Goal: Task Accomplishment & Management: Manage account settings

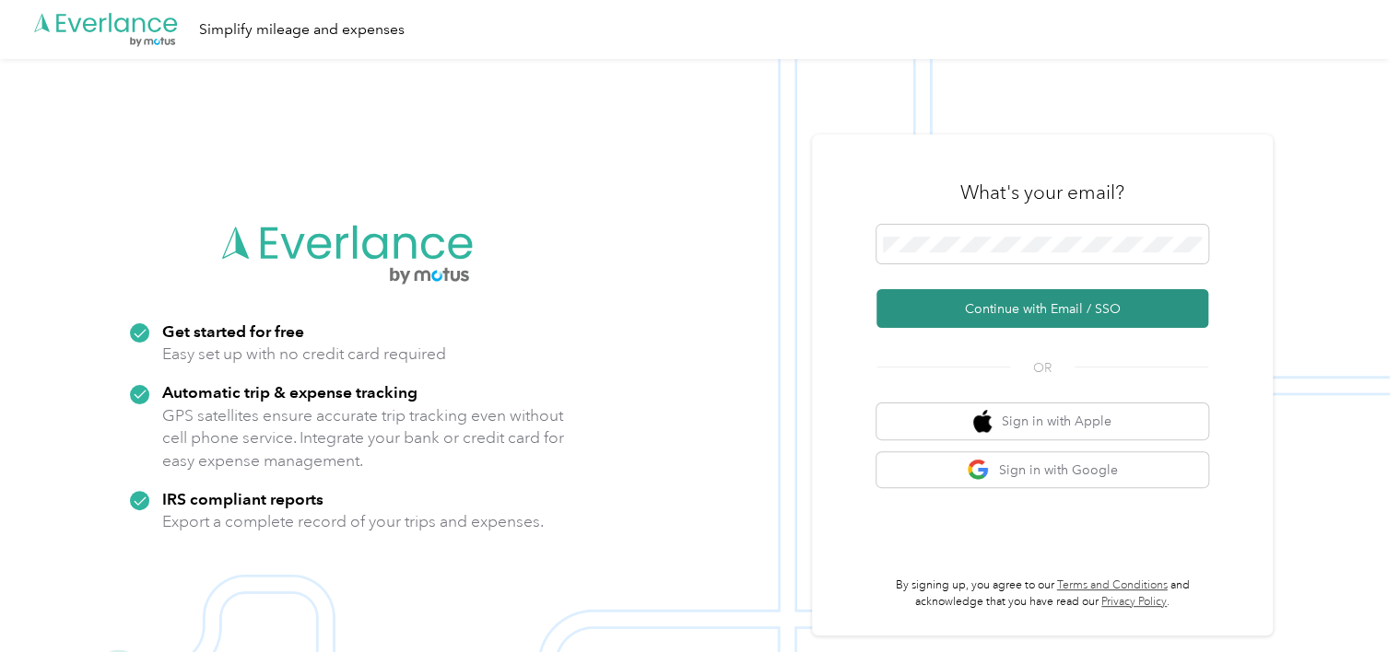
click at [1031, 323] on button "Continue with Email / SSO" at bounding box center [1042, 308] width 332 height 39
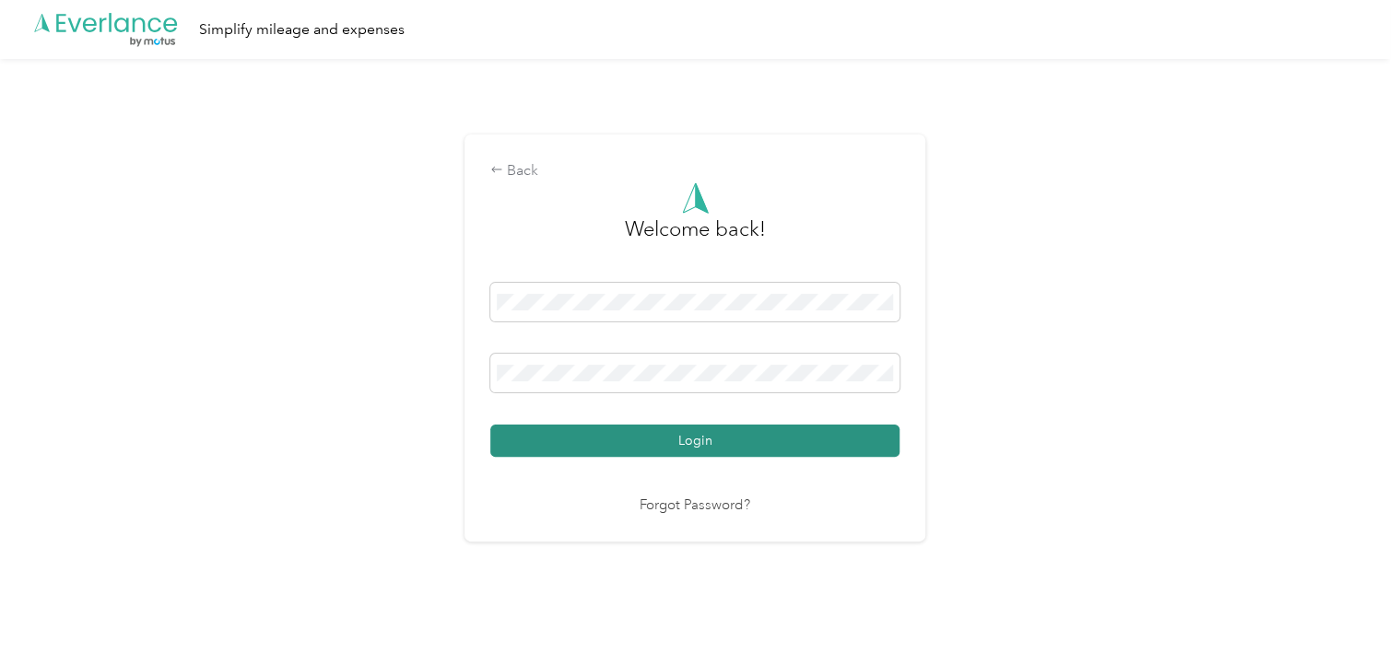
click at [698, 443] on button "Login" at bounding box center [694, 441] width 409 height 32
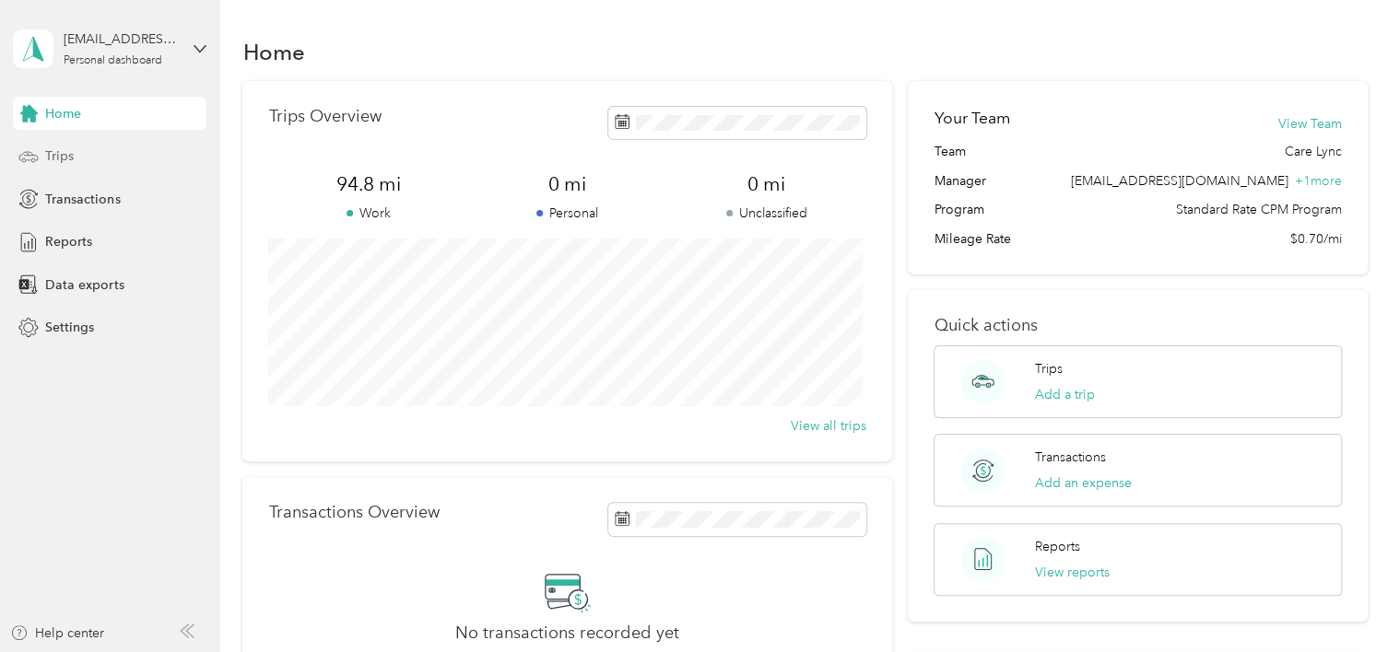
click at [67, 162] on span "Trips" at bounding box center [59, 156] width 29 height 19
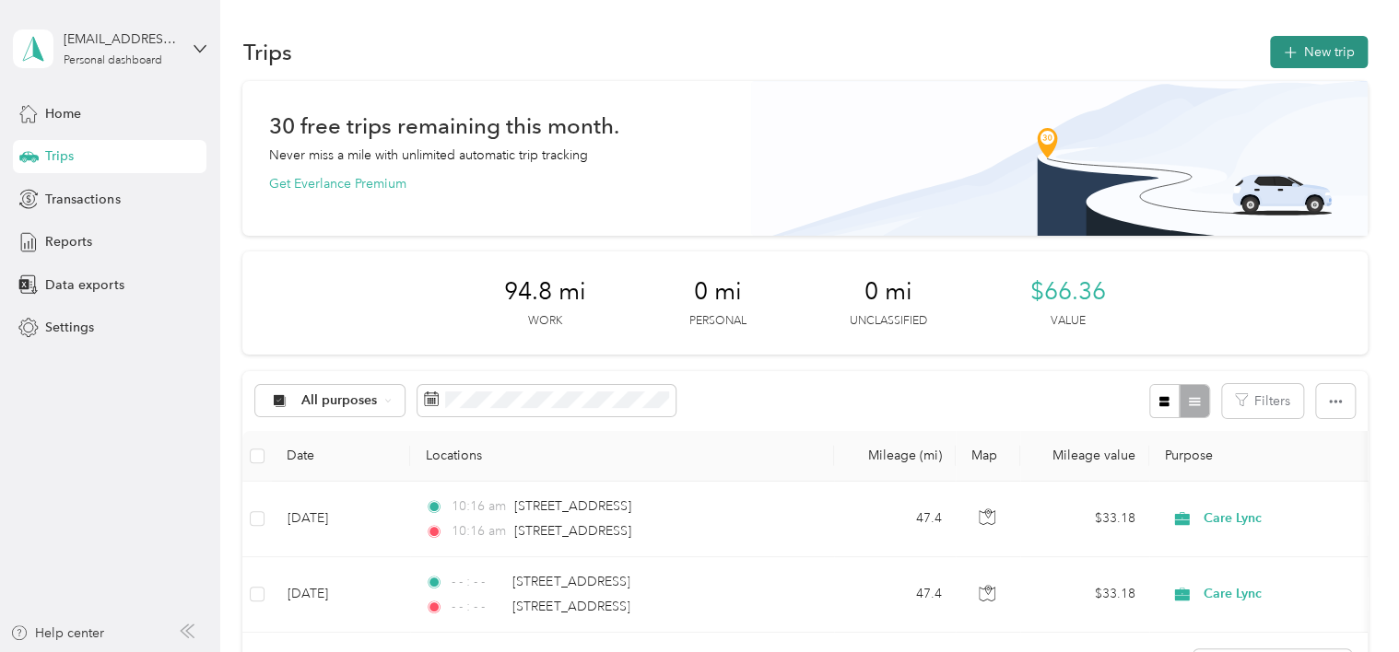
click at [1314, 56] on button "New trip" at bounding box center [1319, 52] width 98 height 32
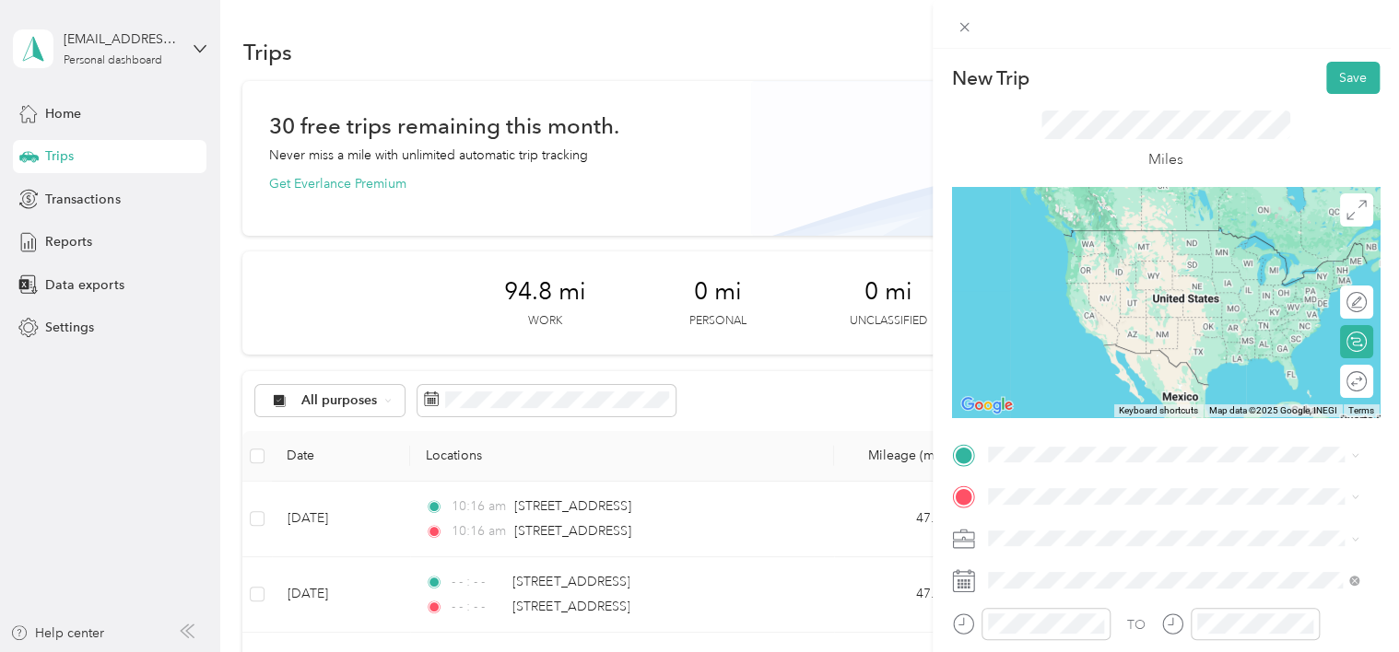
click at [1132, 236] on span "[STREET_ADDRESS][US_STATE]" at bounding box center [1114, 230] width 184 height 16
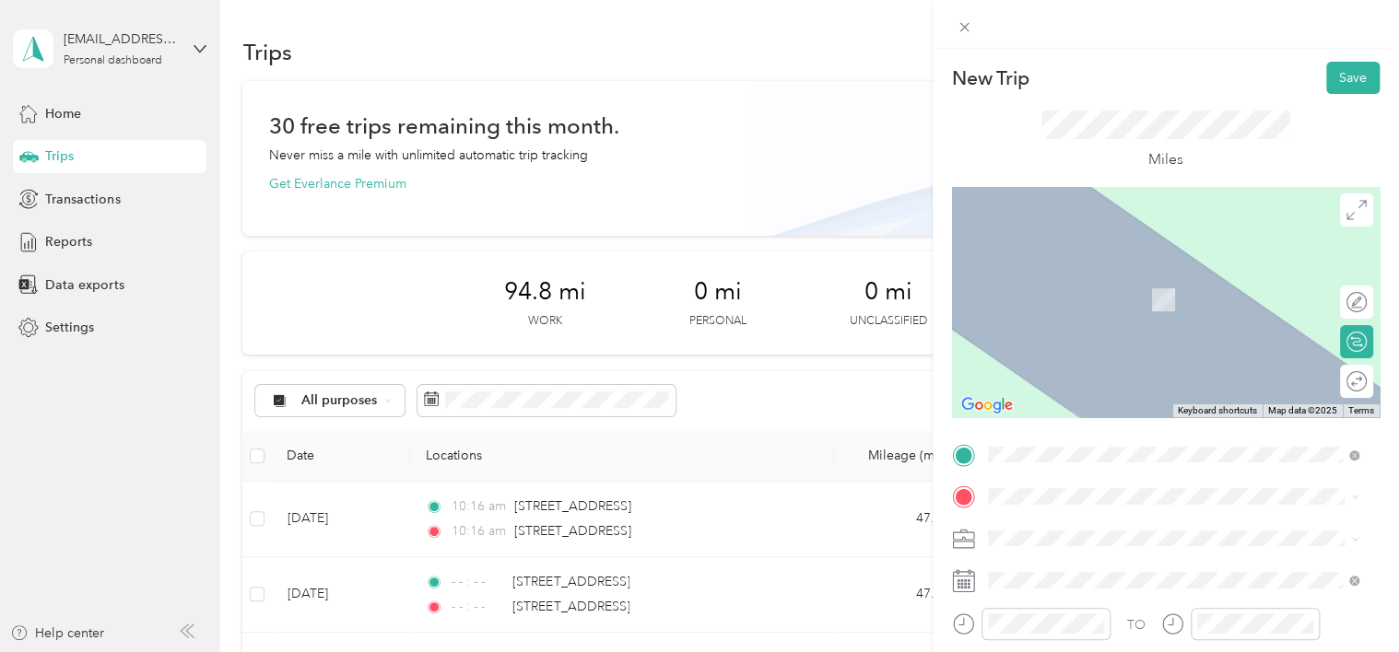
click at [1117, 290] on li "[STREET_ADDRESS][US_STATE]" at bounding box center [1173, 271] width 384 height 38
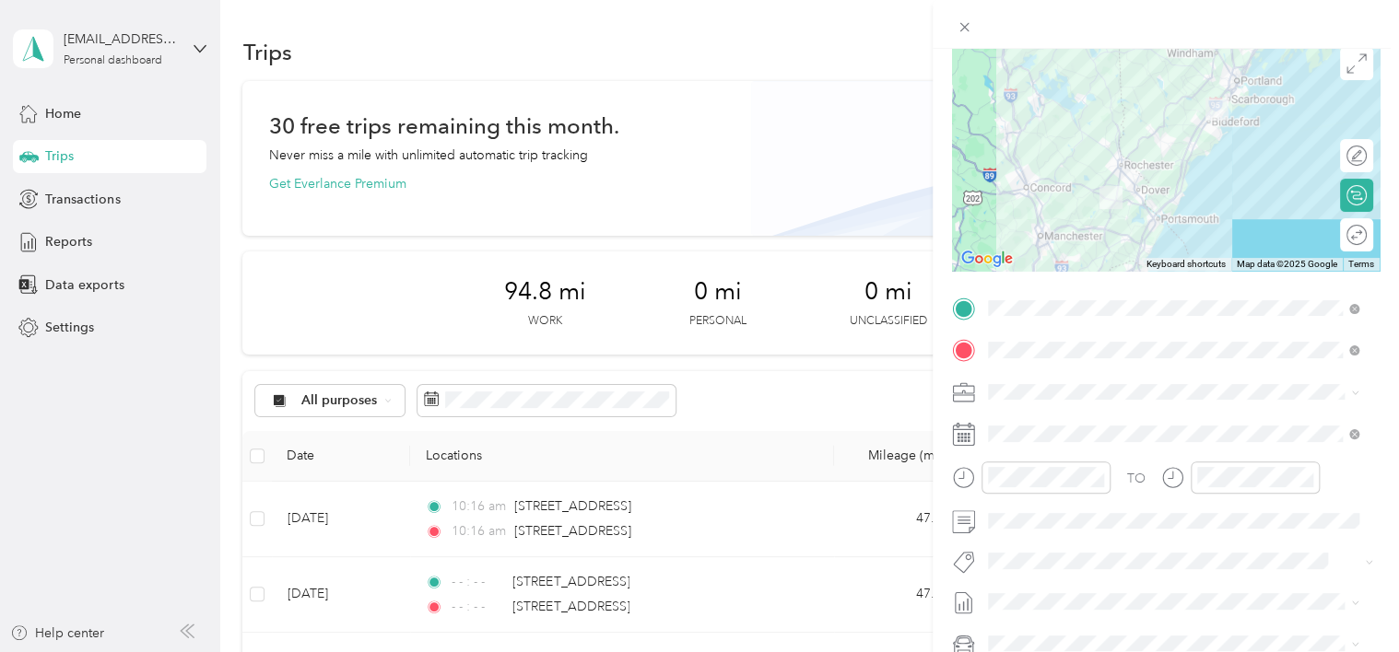
scroll to position [168, 0]
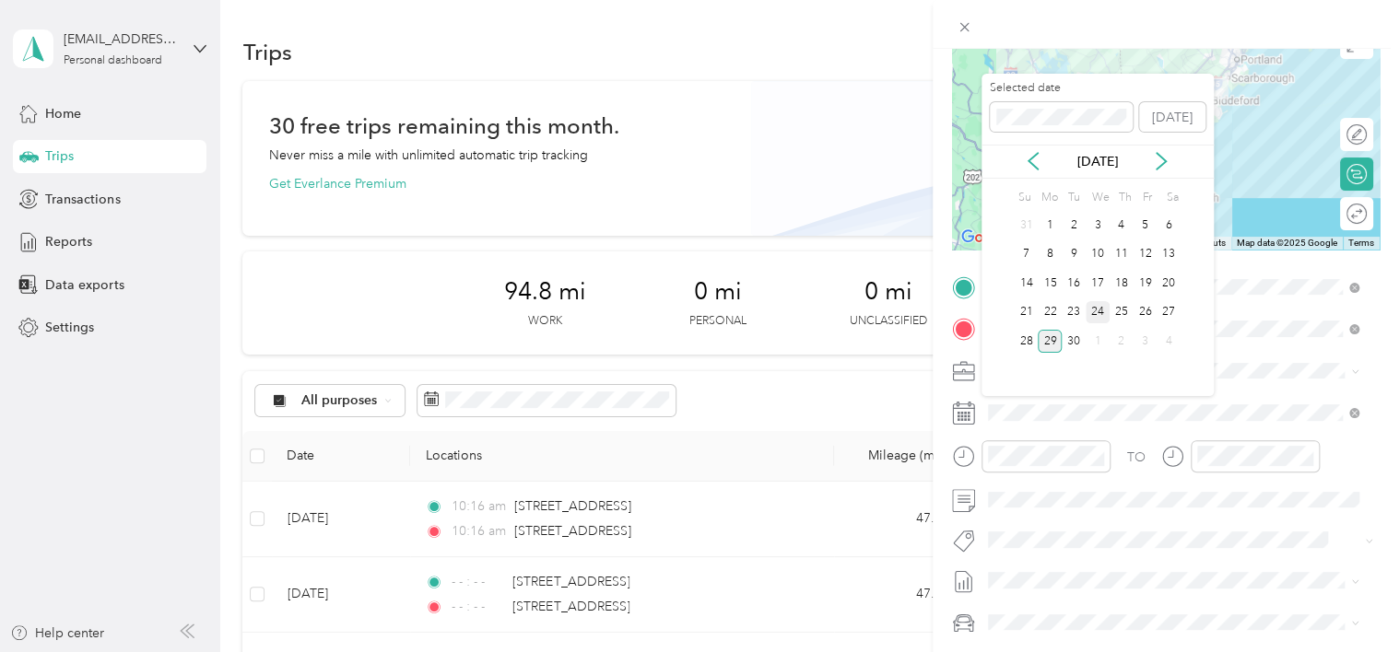
click at [1098, 311] on div "24" at bounding box center [1098, 312] width 24 height 23
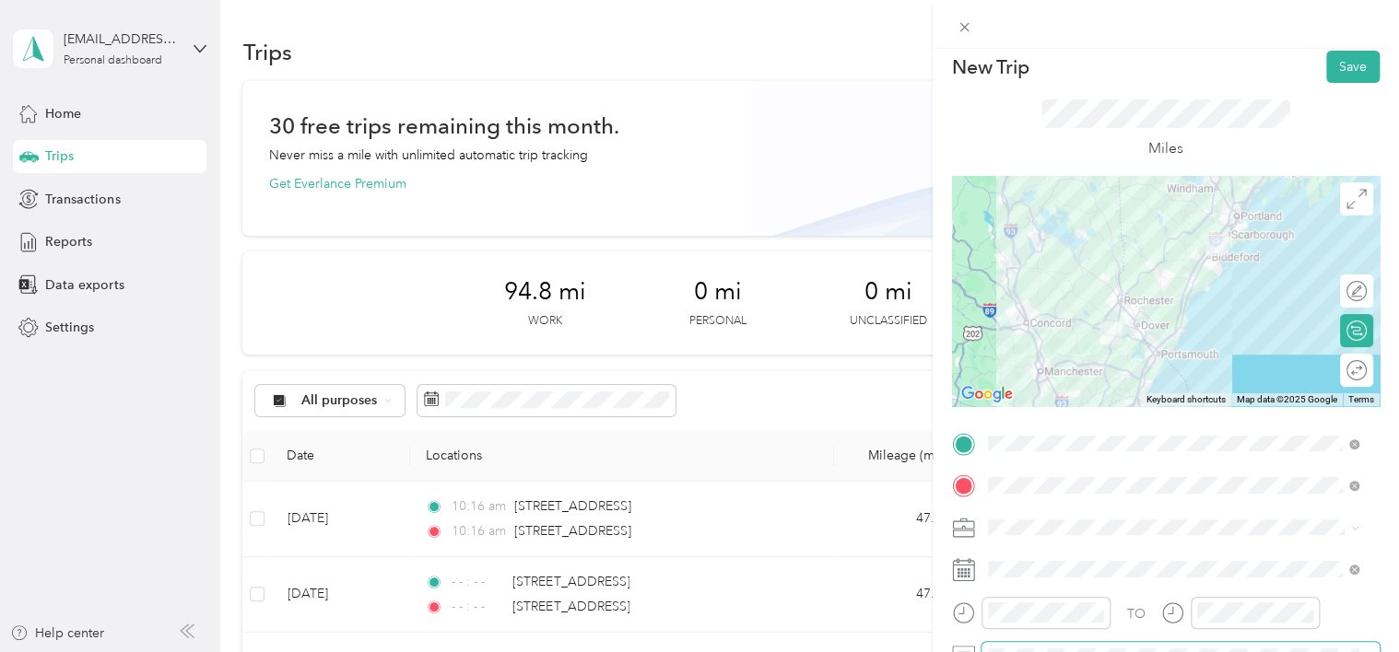
scroll to position [0, 0]
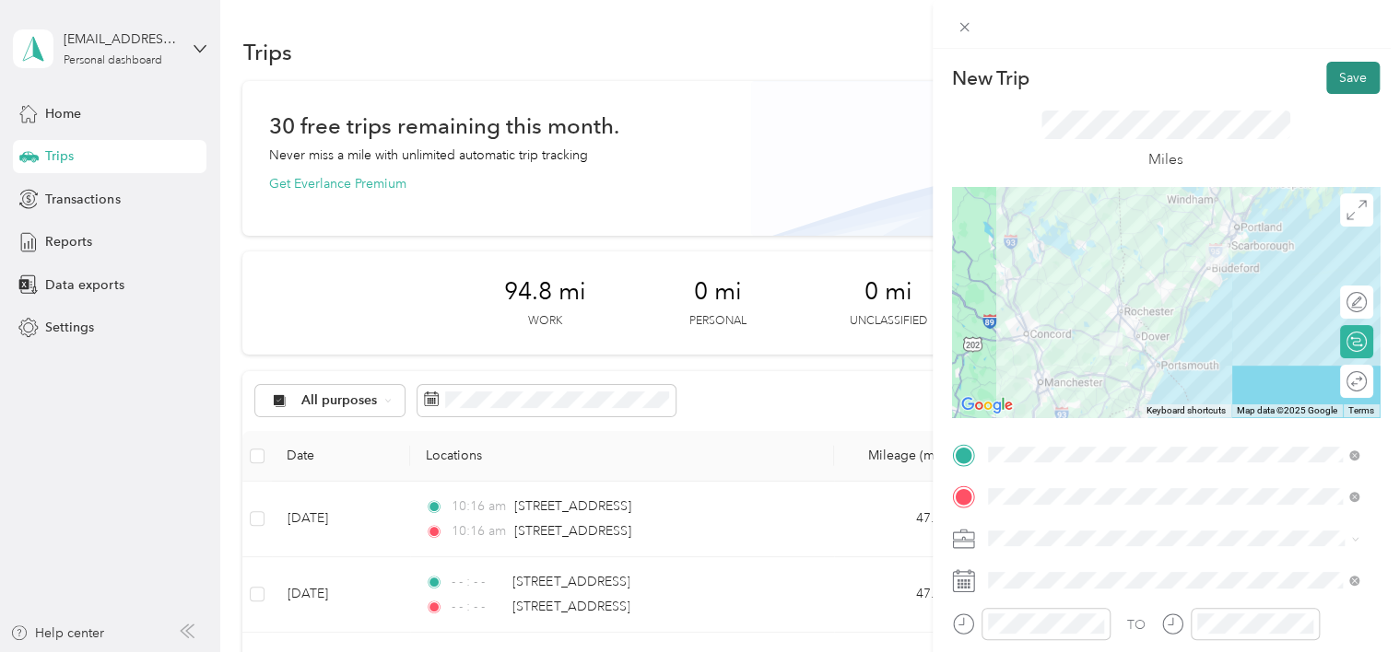
click at [1326, 81] on button "Save" at bounding box center [1352, 78] width 53 height 32
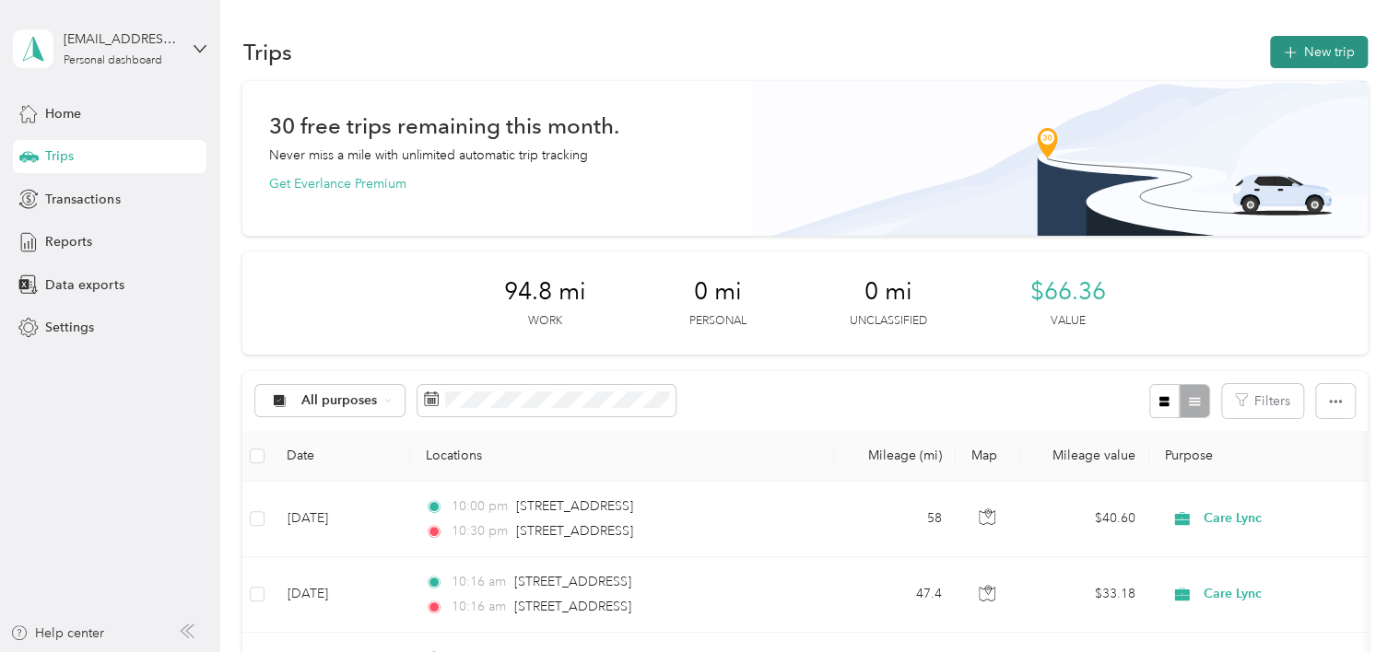
click at [1317, 52] on button "New trip" at bounding box center [1319, 52] width 98 height 32
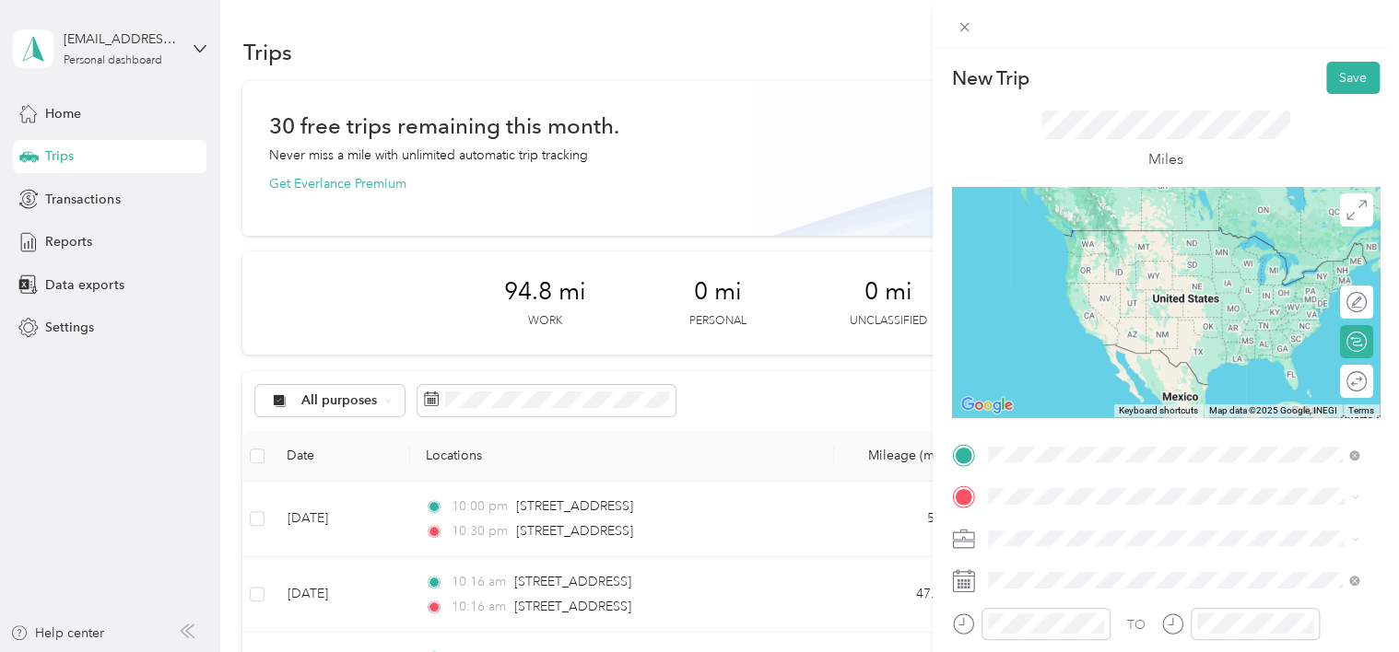
click at [1051, 527] on span "[GEOGRAPHIC_DATA] [US_STATE], [GEOGRAPHIC_DATA]" at bounding box center [1125, 529] width 207 height 32
click at [1069, 251] on span "[STREET_ADDRESS][US_STATE]" at bounding box center [1114, 249] width 184 height 17
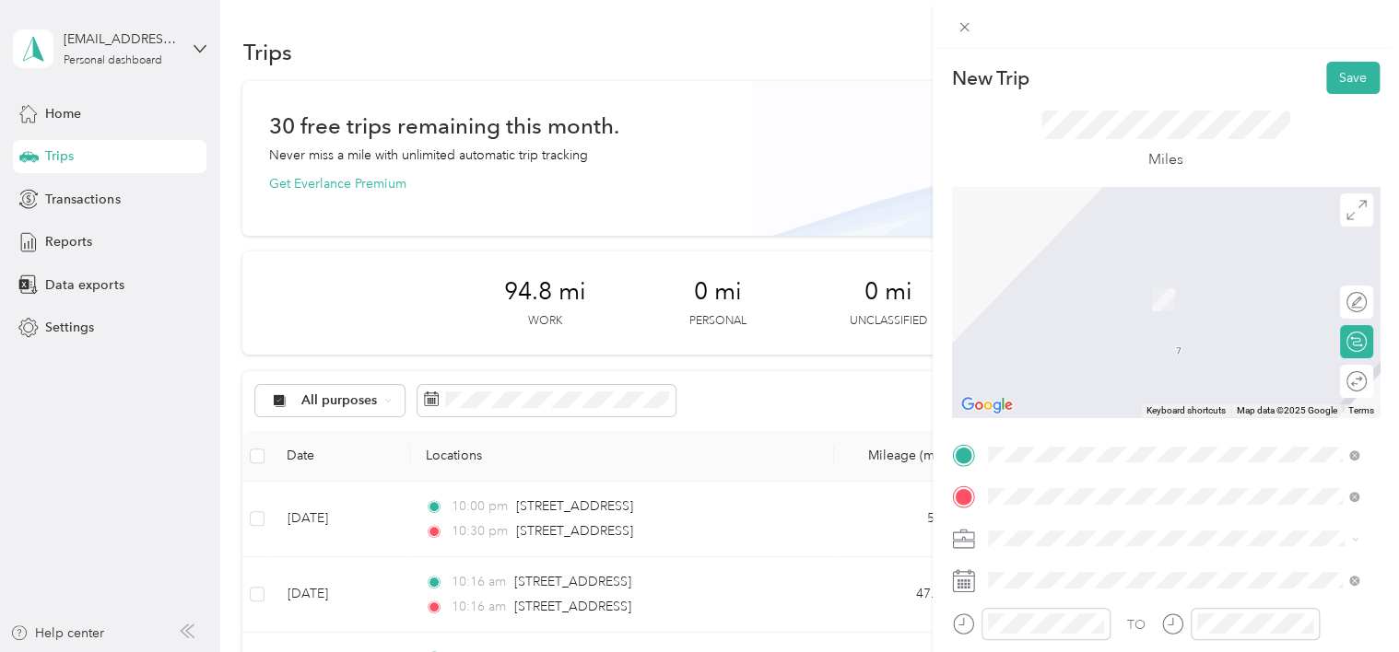
click at [1145, 405] on li "[STREET_ADDRESS][US_STATE]" at bounding box center [1173, 387] width 384 height 38
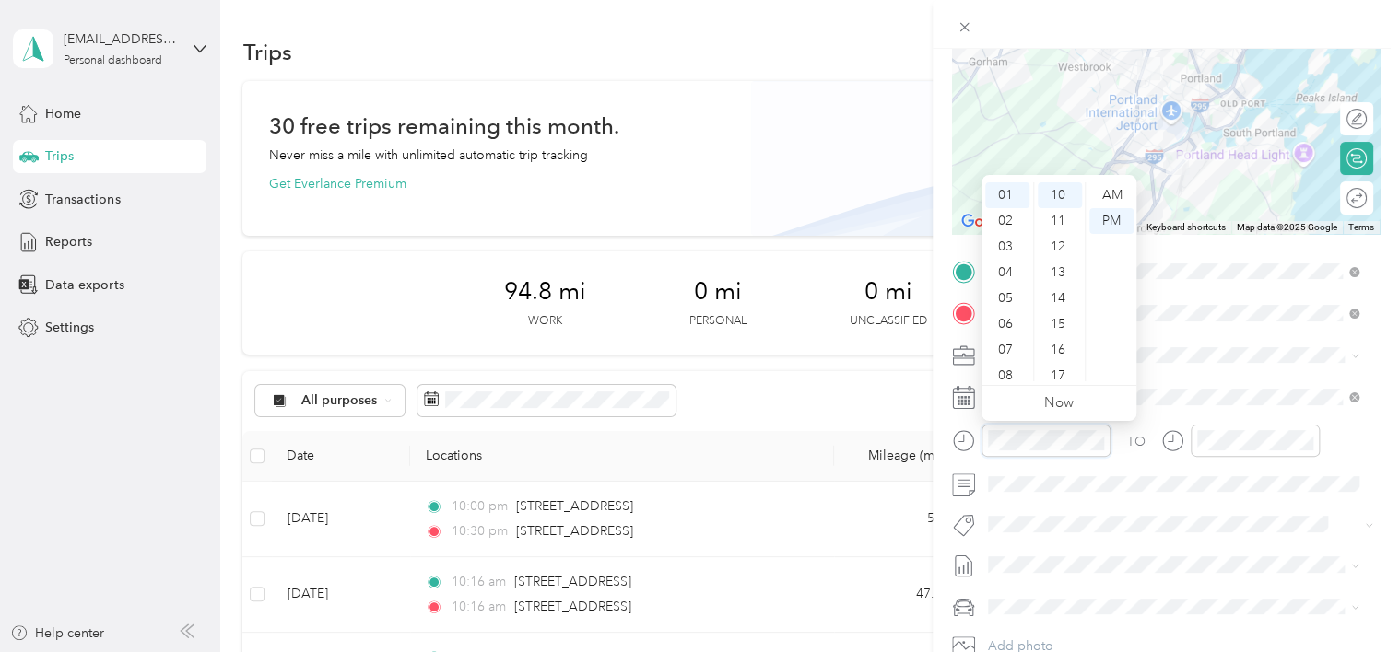
scroll to position [258, 0]
click at [1135, 464] on div "TO" at bounding box center [1166, 447] width 428 height 45
click at [1245, 504] on div "TO Add photo" at bounding box center [1166, 479] width 428 height 445
click at [1334, 432] on div "TO" at bounding box center [1166, 447] width 428 height 45
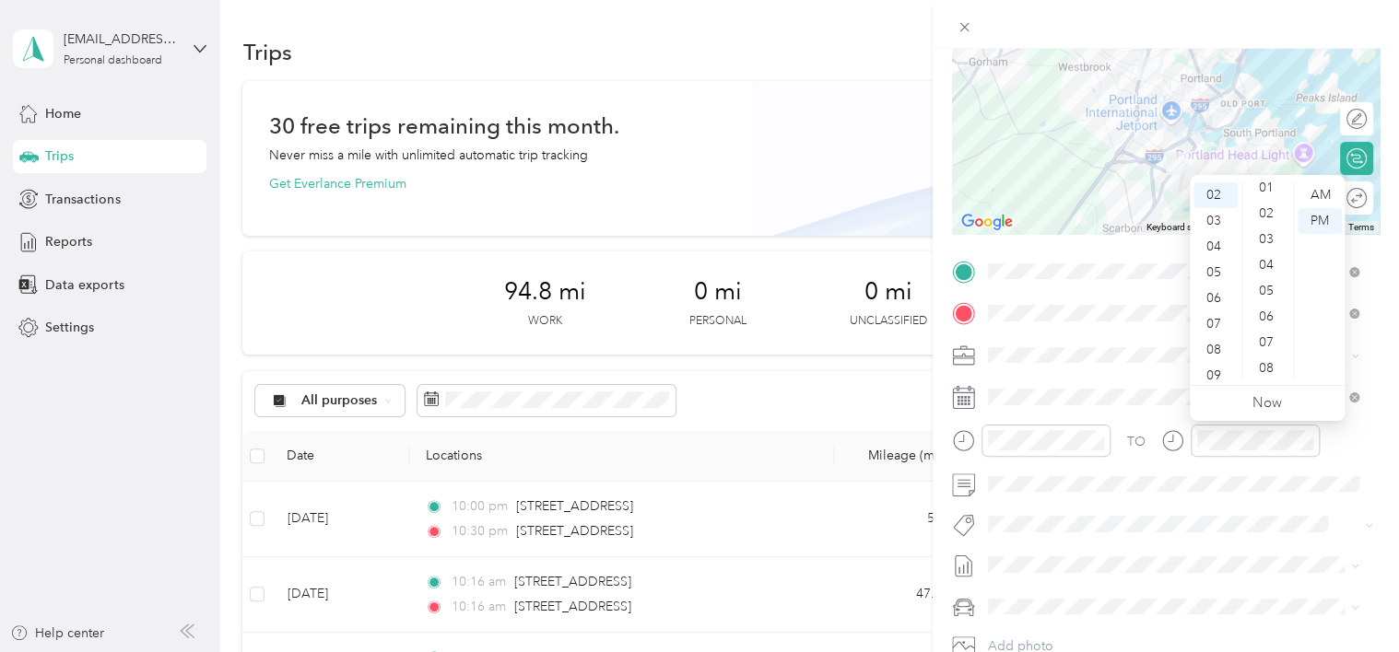
scroll to position [0, 0]
click at [1266, 189] on div "00" at bounding box center [1268, 195] width 44 height 26
click at [1266, 193] on div "00" at bounding box center [1268, 195] width 44 height 26
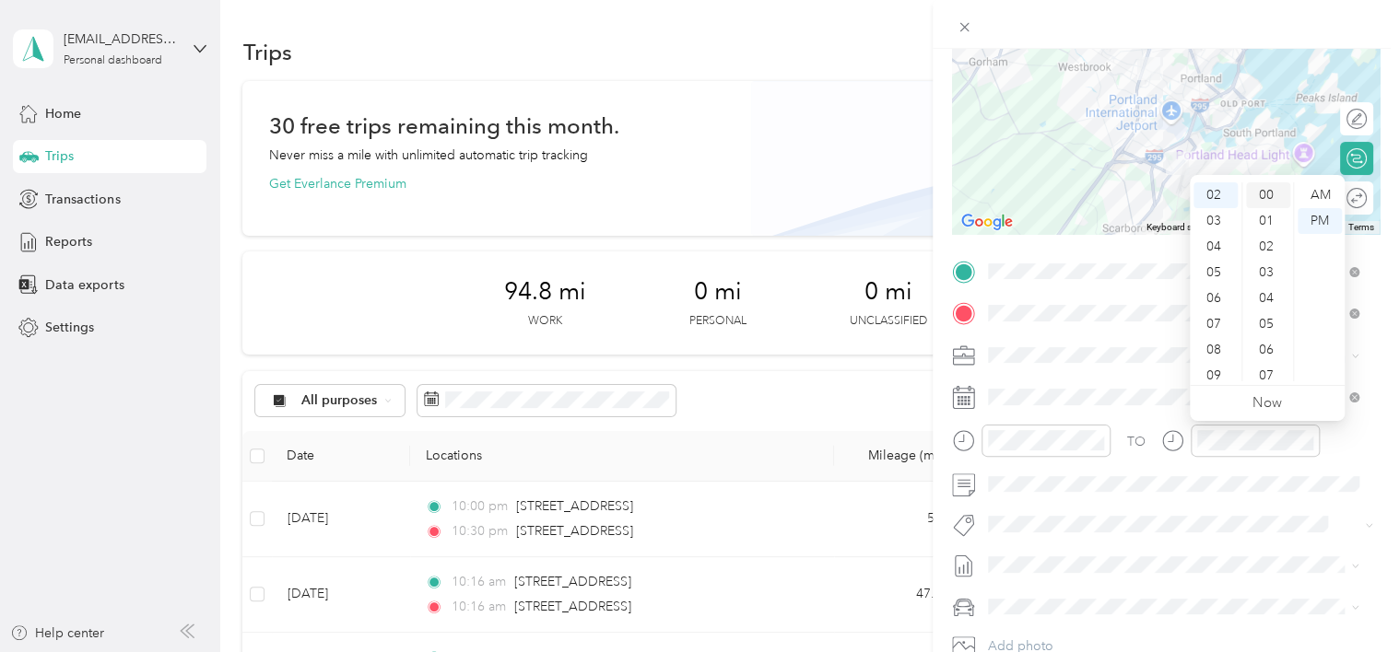
click at [1266, 193] on div "00" at bounding box center [1268, 195] width 44 height 26
click at [1327, 219] on div "PM" at bounding box center [1320, 221] width 44 height 26
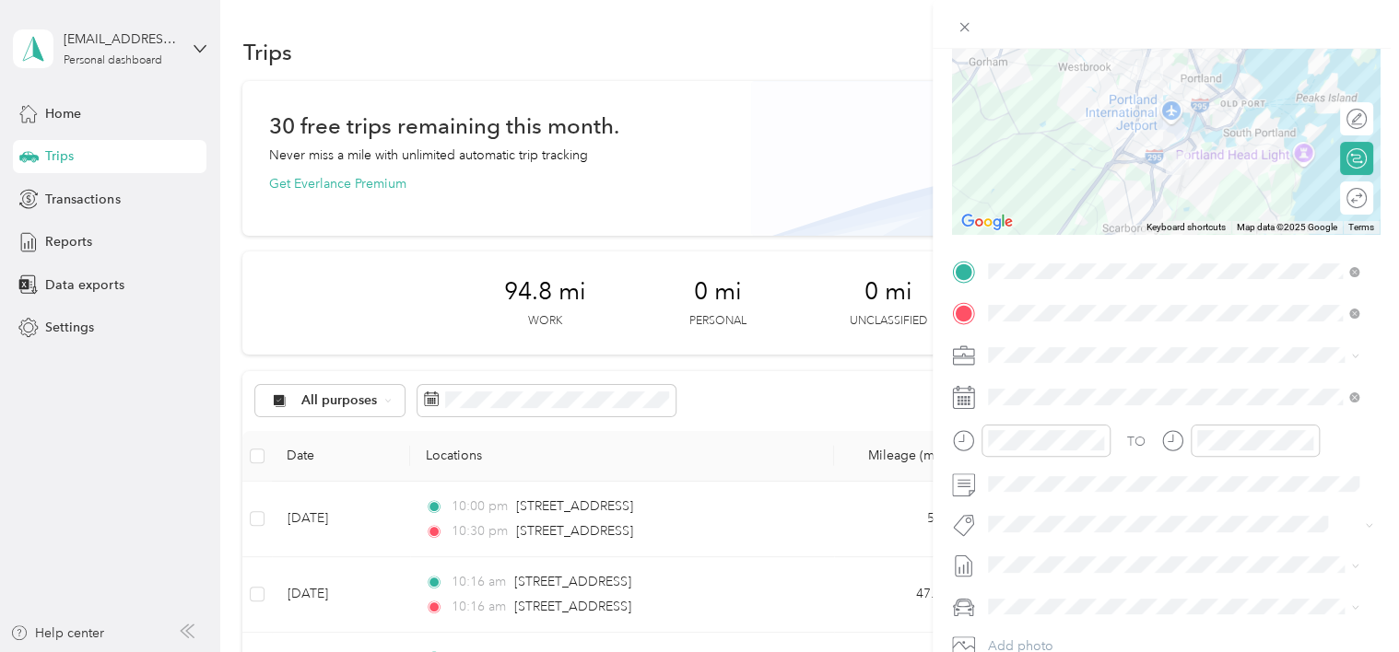
click at [1333, 449] on div "TO" at bounding box center [1166, 447] width 428 height 45
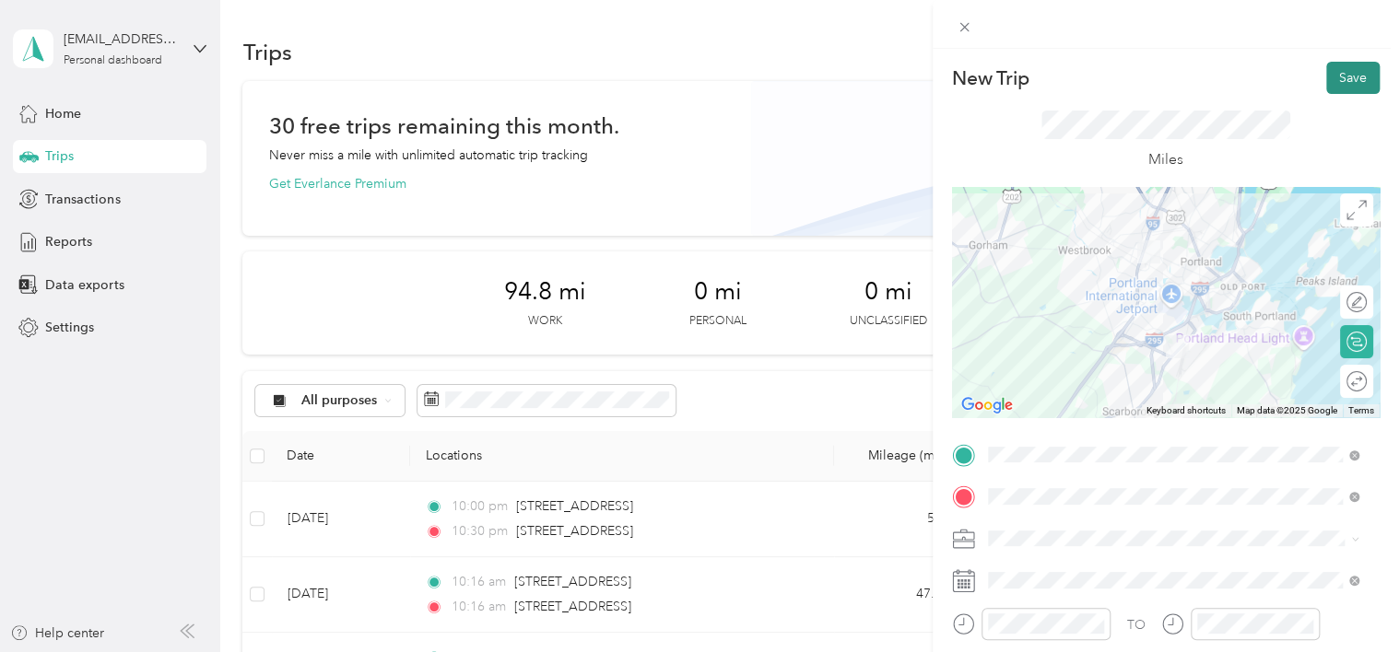
click at [1342, 82] on button "Save" at bounding box center [1352, 78] width 53 height 32
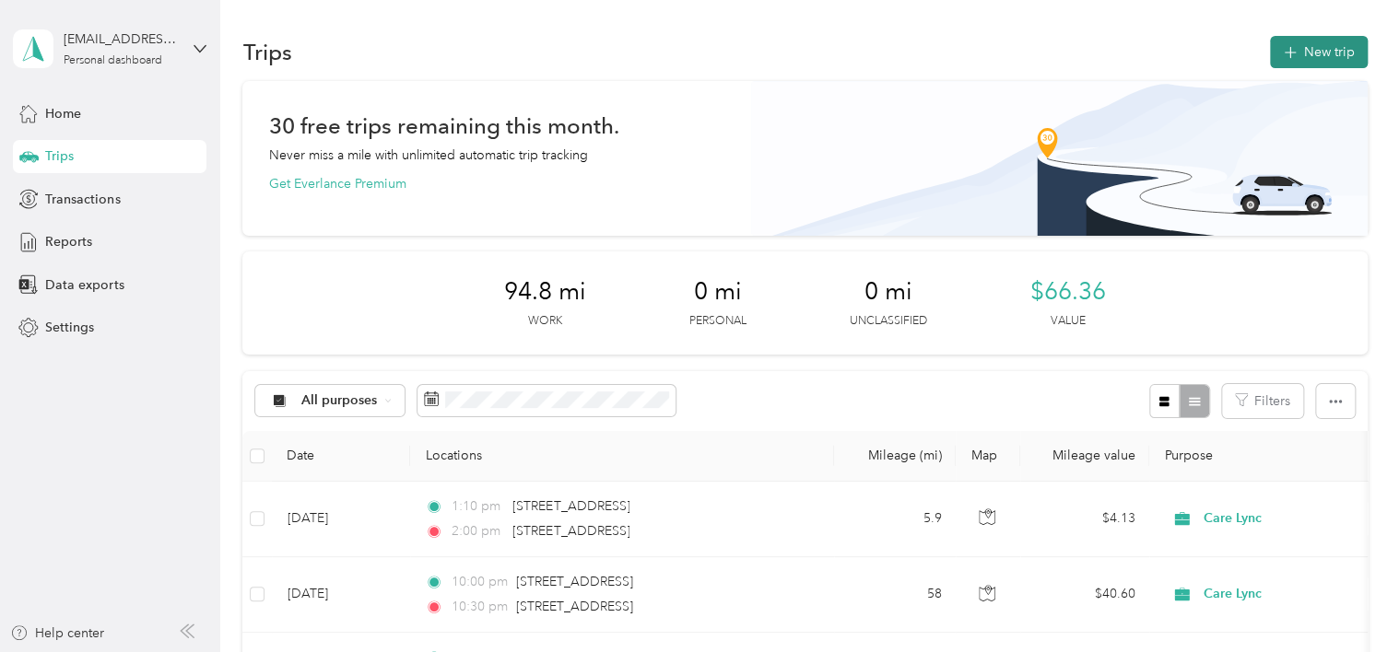
click at [1349, 41] on button "New trip" at bounding box center [1319, 52] width 98 height 32
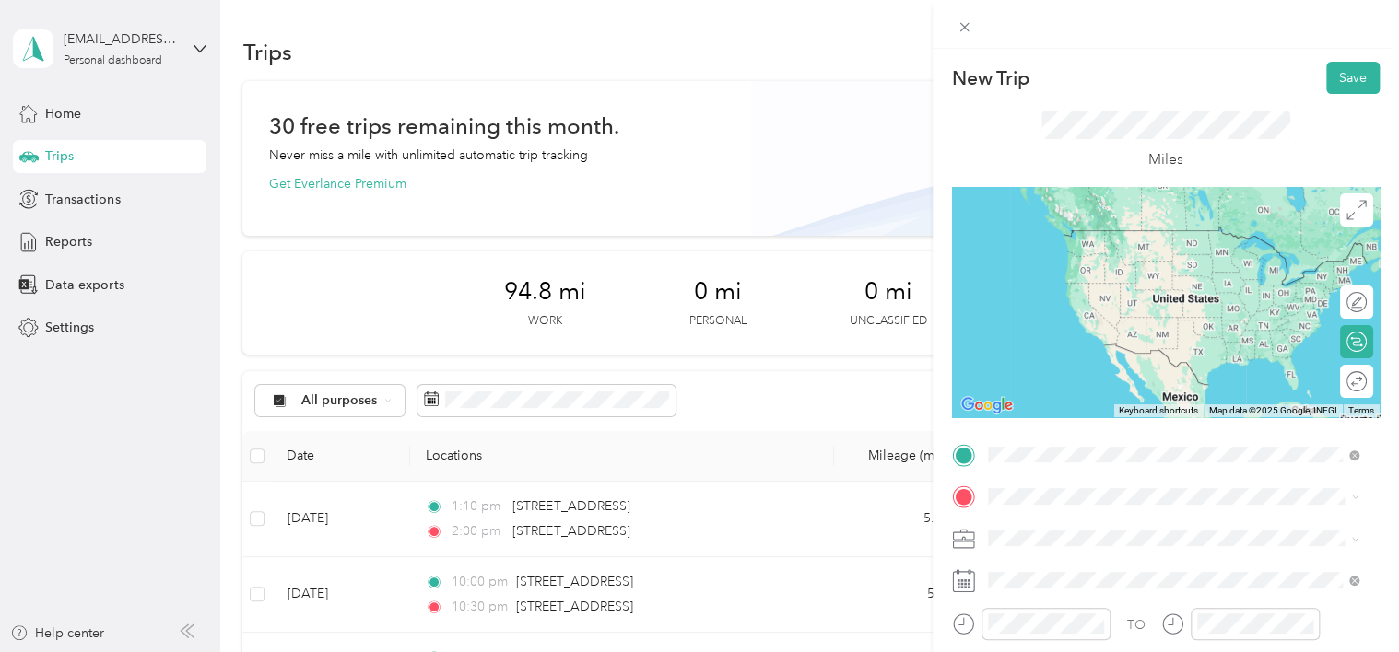
click at [1130, 239] on span "[STREET_ADDRESS][US_STATE]" at bounding box center [1114, 230] width 184 height 17
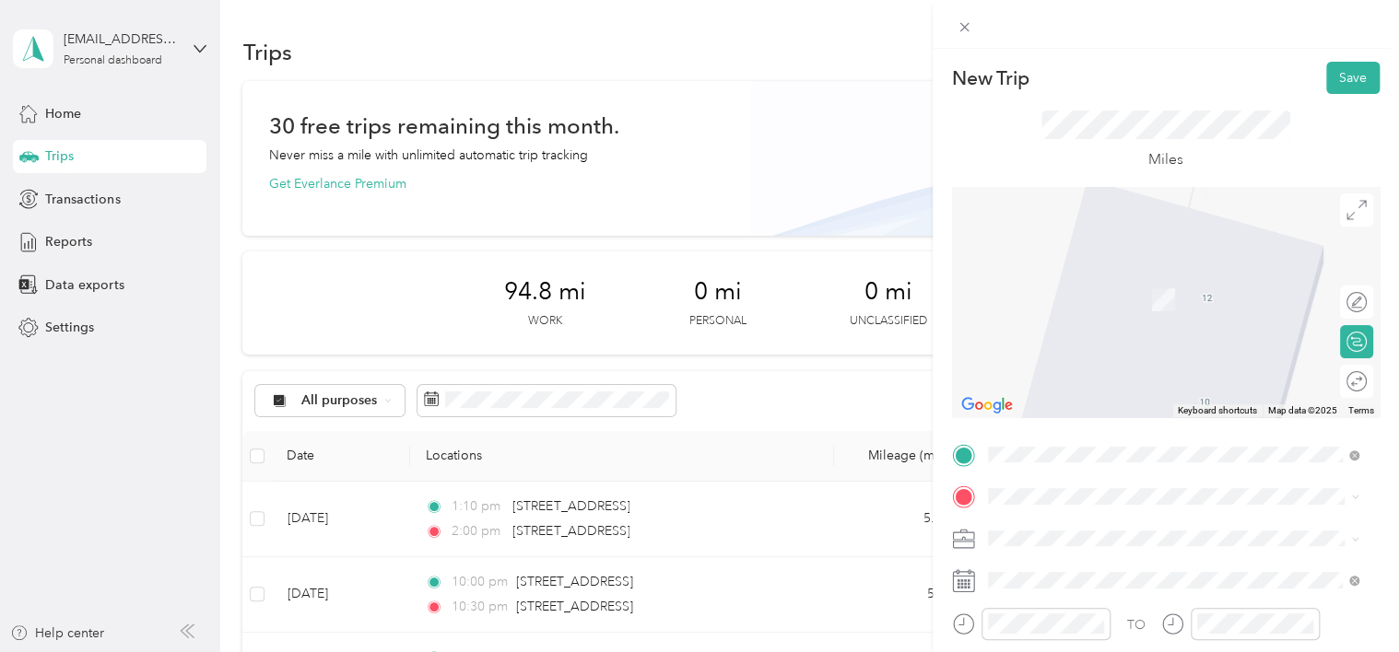
click at [1119, 272] on span "[STREET_ADDRESS][US_STATE]" at bounding box center [1114, 263] width 184 height 17
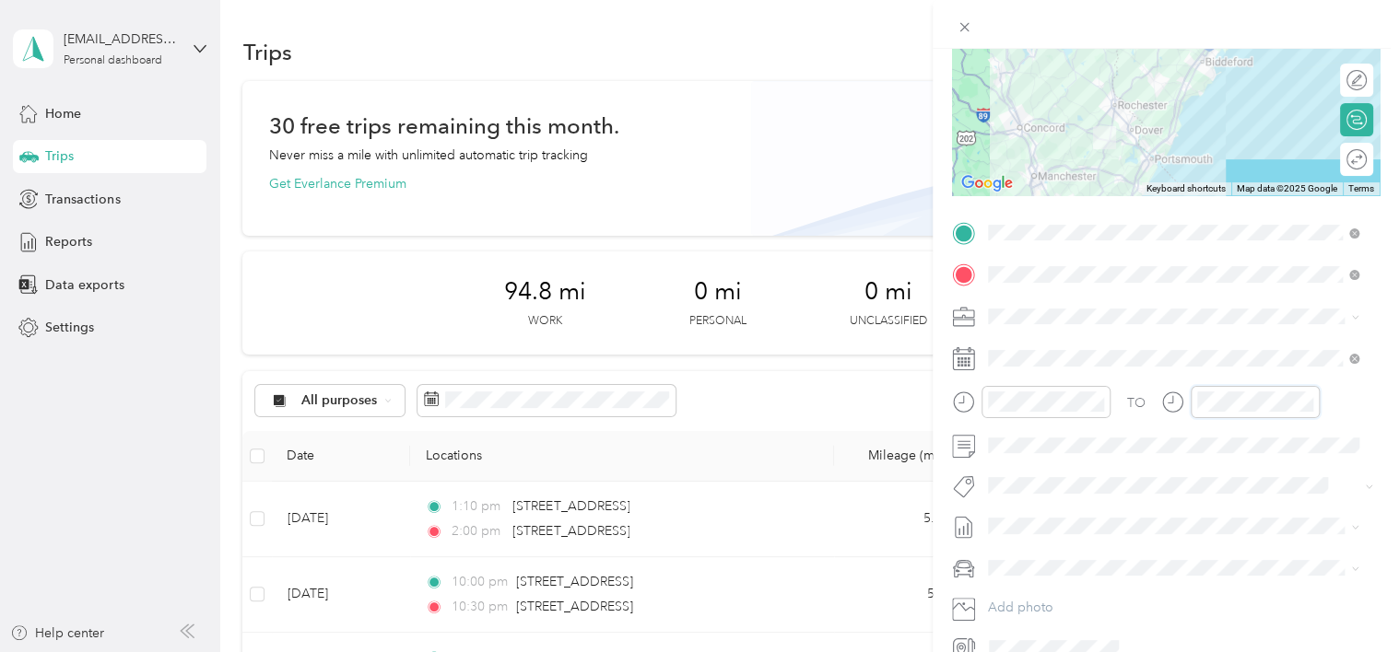
scroll to position [238, 0]
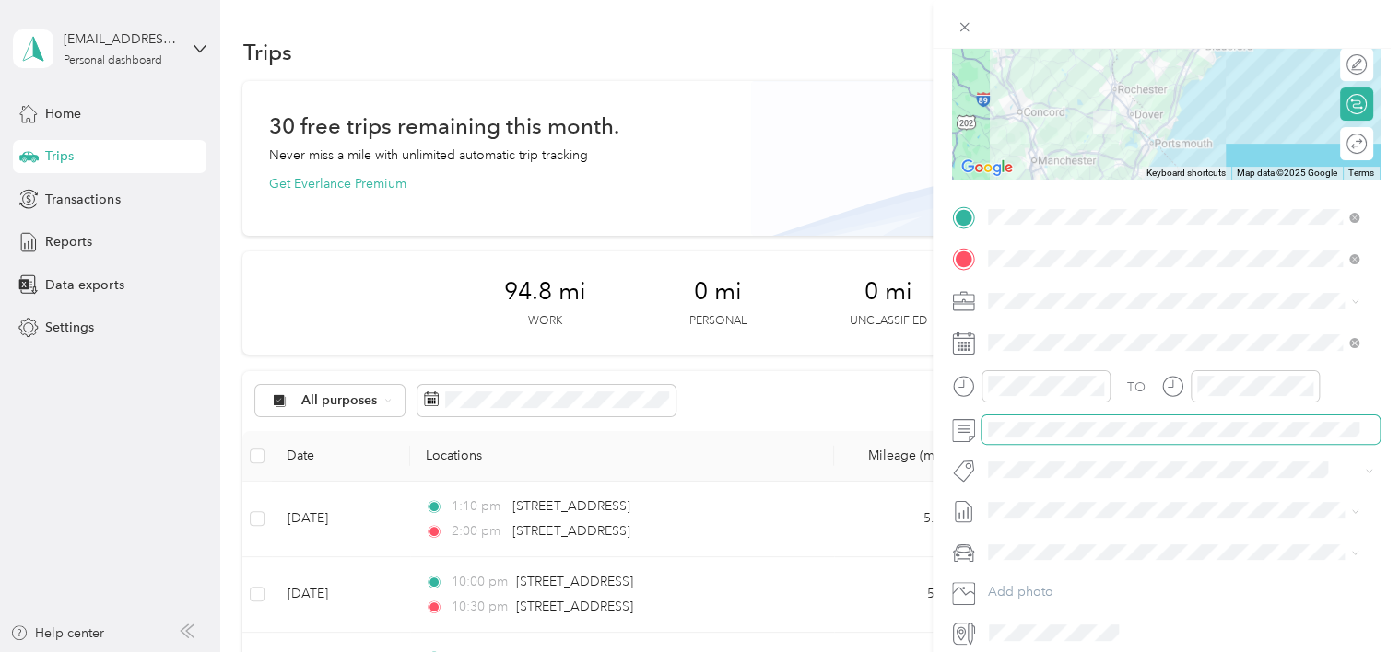
click at [1039, 440] on span at bounding box center [1180, 430] width 398 height 29
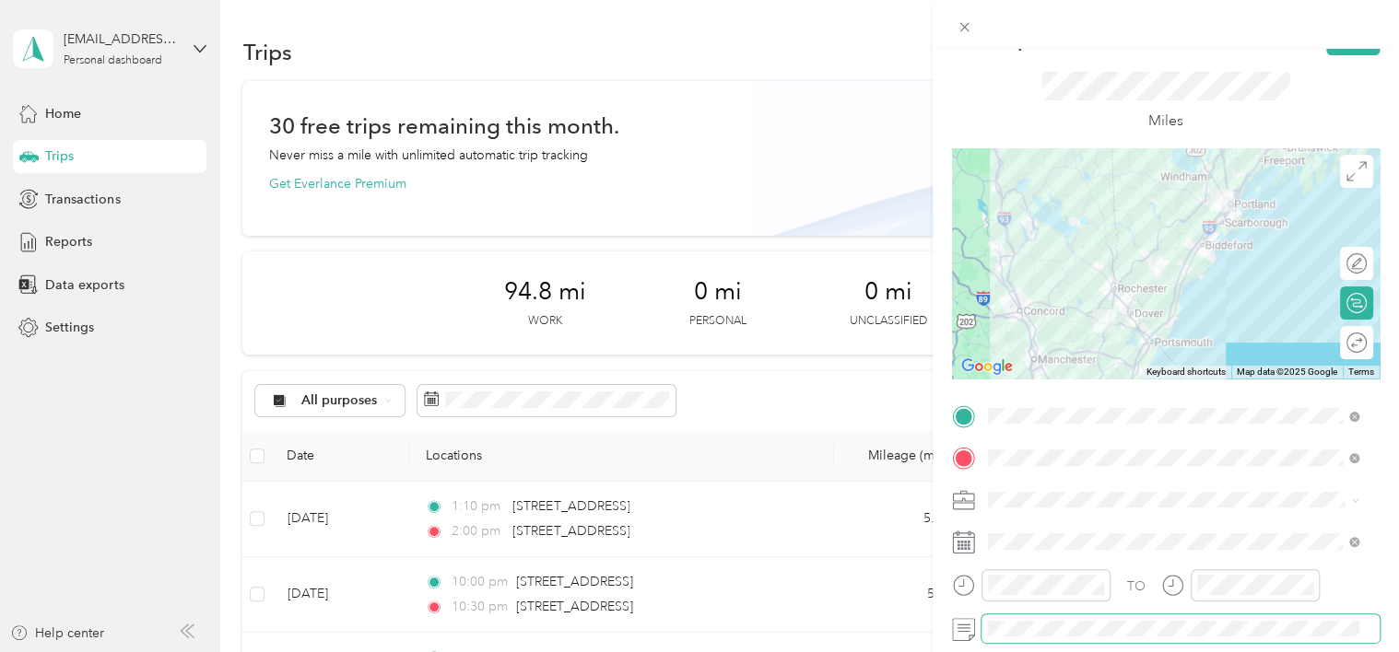
scroll to position [0, 0]
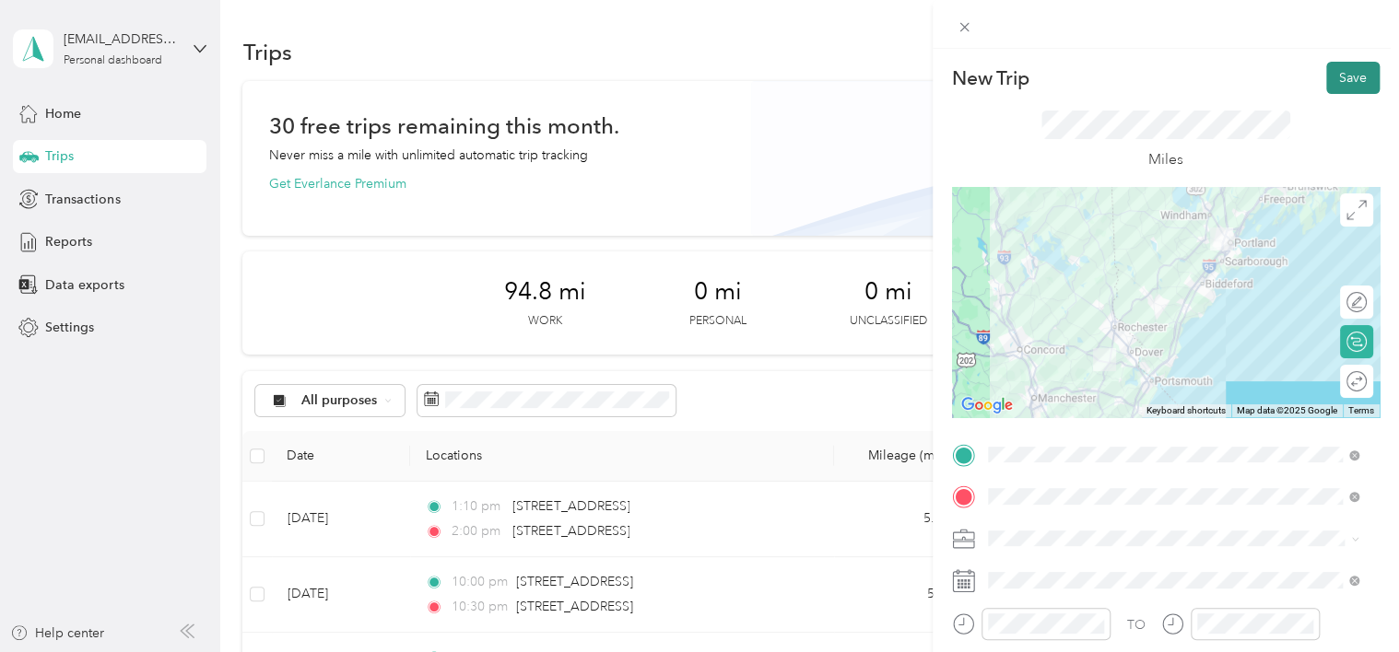
click at [1339, 83] on button "Save" at bounding box center [1352, 78] width 53 height 32
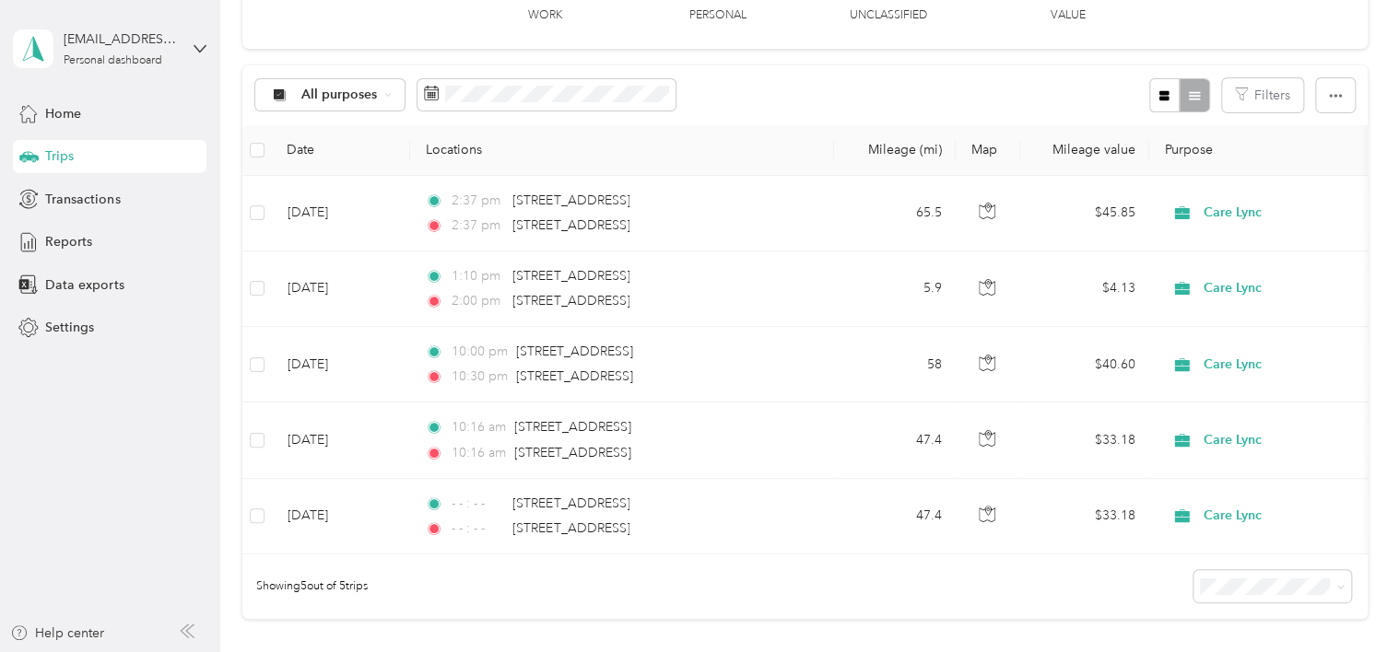
scroll to position [294, 0]
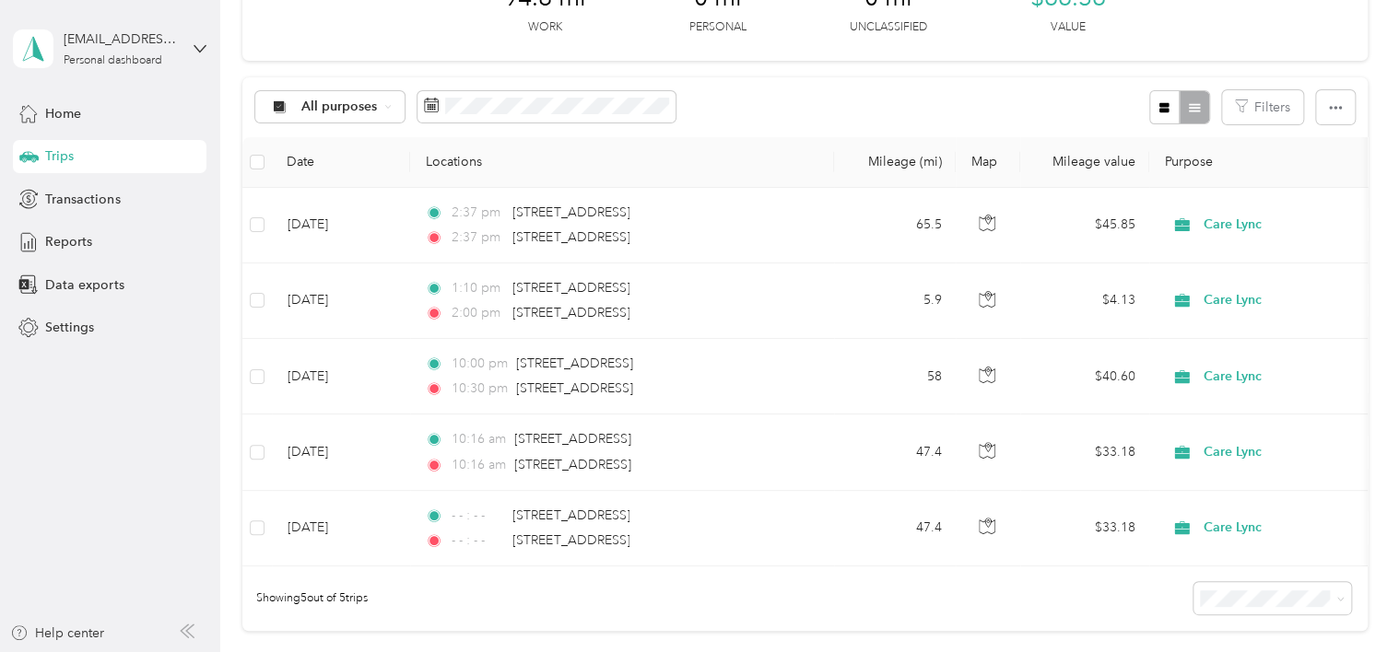
click at [239, 65] on div "Trips New trip 30 free trips remaining this month. Never miss a mile with unlim…" at bounding box center [804, 250] width 1169 height 1089
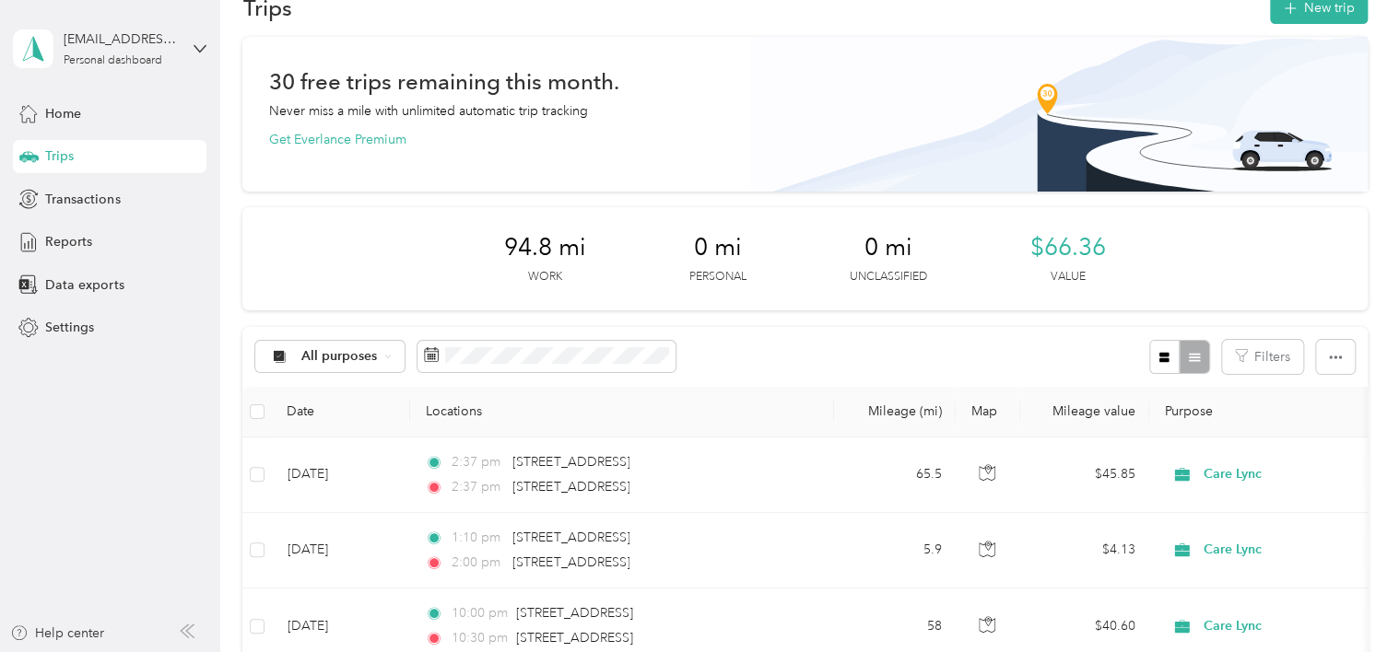
scroll to position [43, 0]
click at [73, 118] on span "Home" at bounding box center [63, 113] width 36 height 19
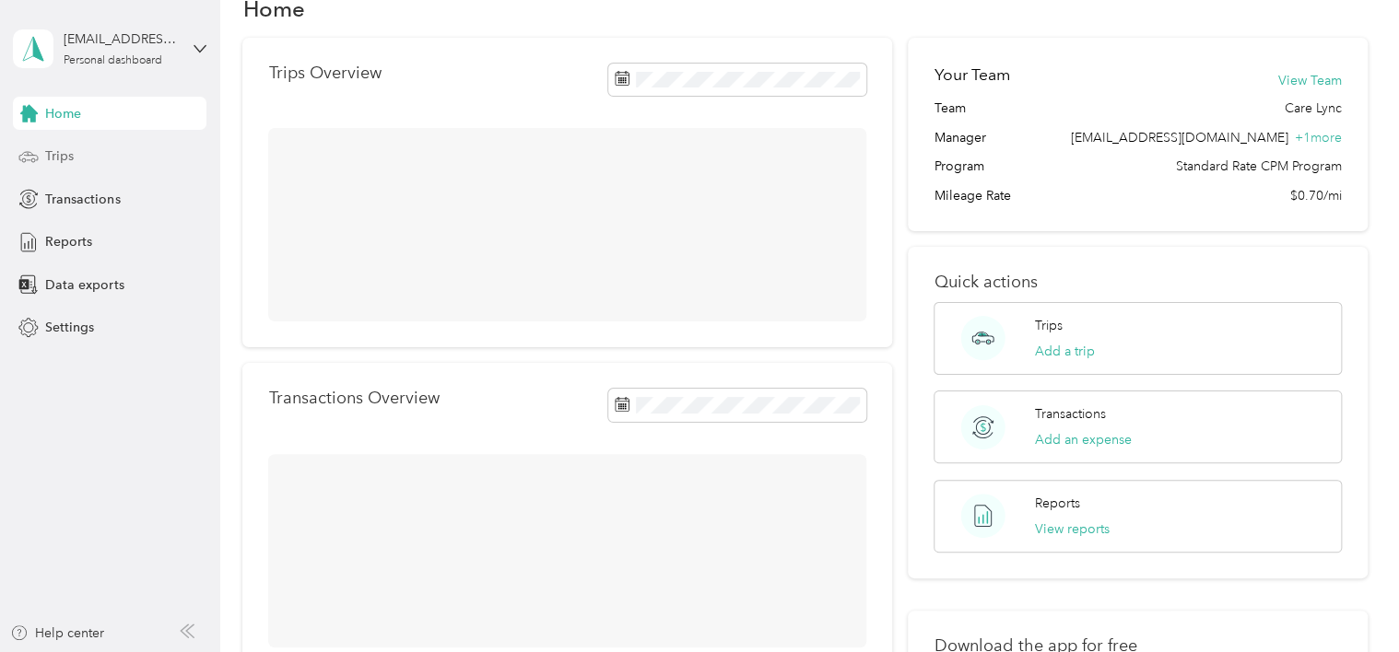
click at [73, 162] on span "Trips" at bounding box center [59, 156] width 29 height 19
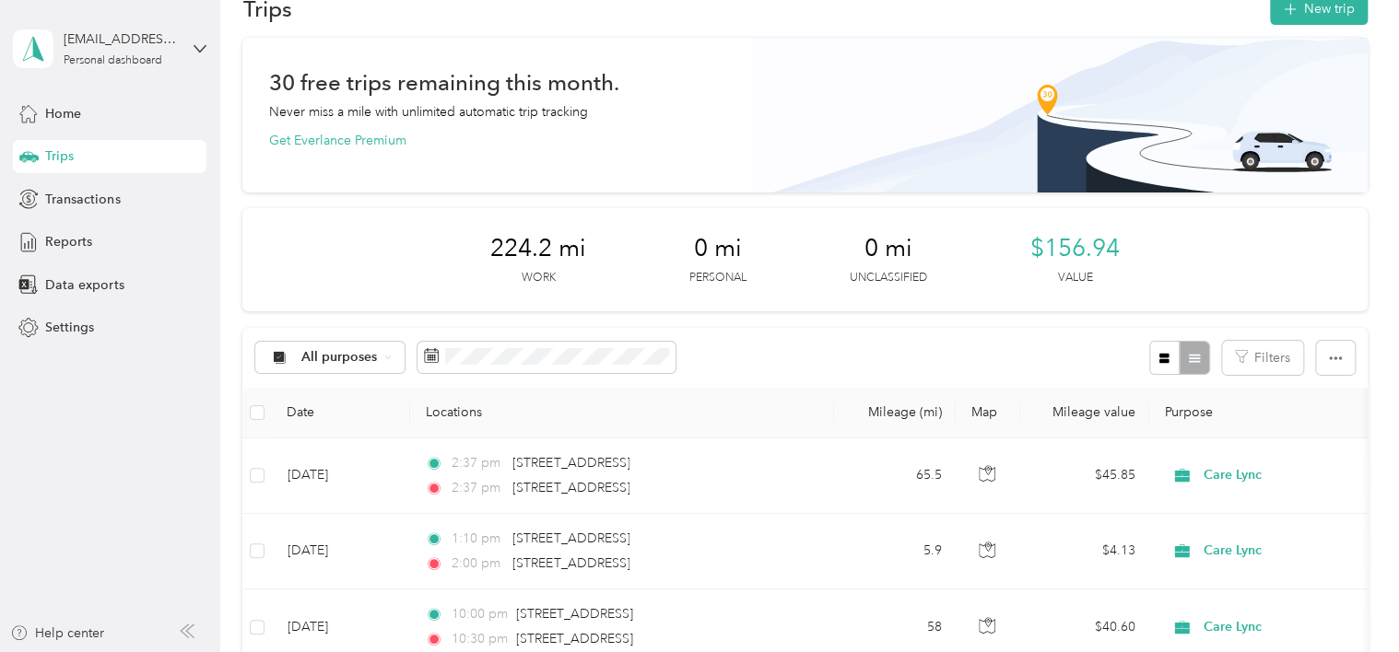
click at [341, 262] on div "224.2 mi Work 0 mi Personal 0 mi Unclassified $156.94 Value" at bounding box center [804, 259] width 1124 height 103
click at [751, 63] on img at bounding box center [1059, 115] width 617 height 155
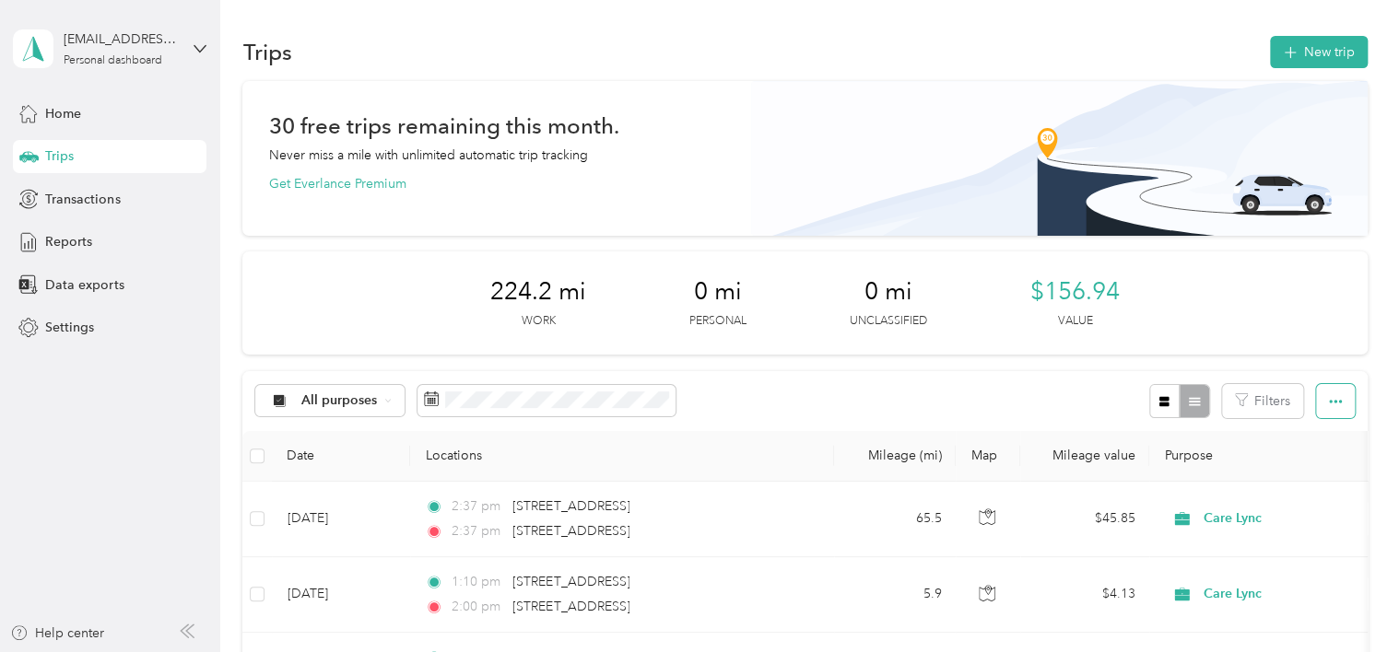
click at [1332, 405] on icon "button" at bounding box center [1335, 401] width 13 height 13
click at [1312, 471] on span "Export" at bounding box center [1304, 468] width 39 height 16
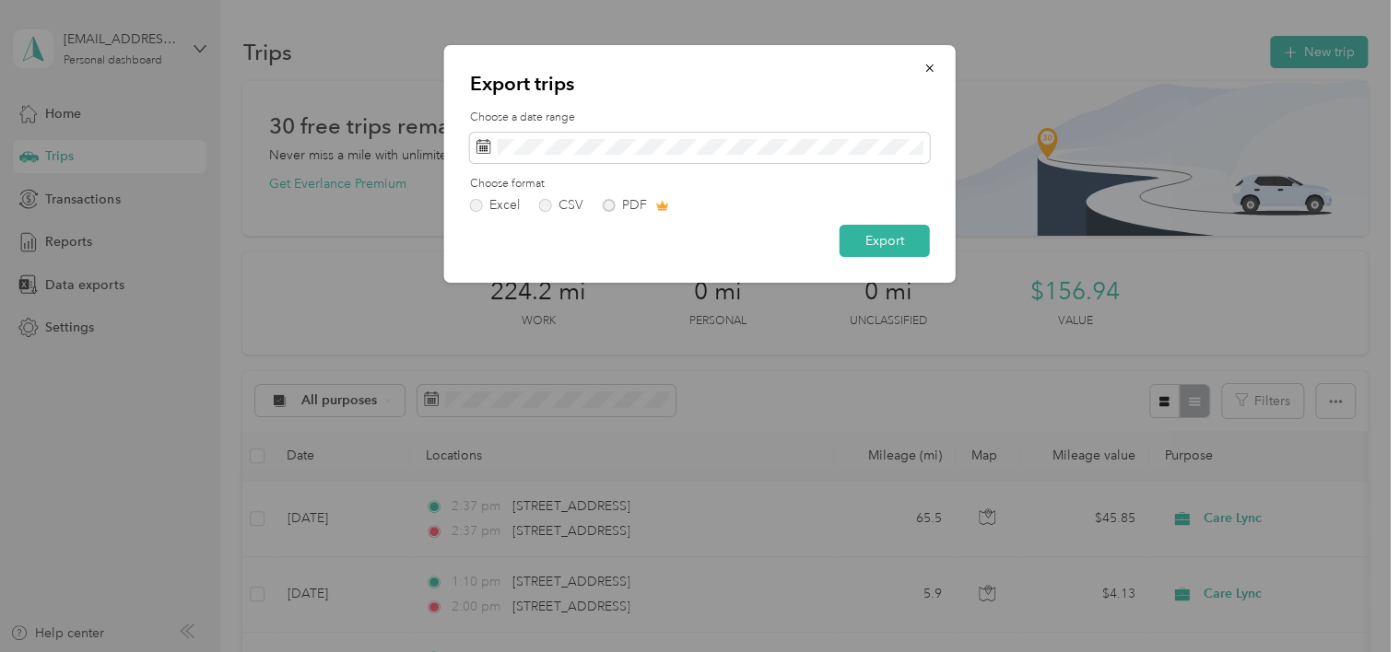
click at [608, 202] on div "Excel CSV PDF" at bounding box center [700, 205] width 460 height 13
click at [608, 206] on div "Excel CSV PDF" at bounding box center [700, 205] width 460 height 13
click at [884, 246] on button "Export" at bounding box center [885, 241] width 90 height 32
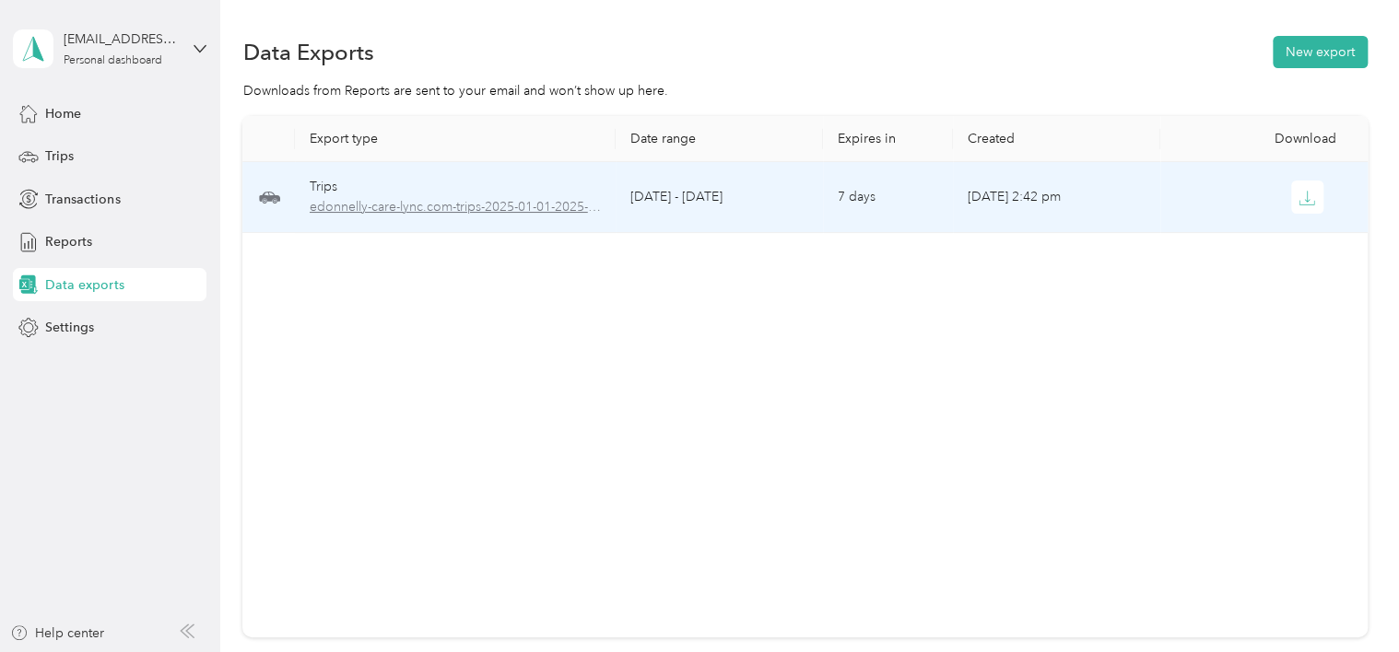
click at [488, 202] on span "edonnelly-care-lync.com-trips-2025-01-01-2025-09-29.xlsx" at bounding box center [456, 207] width 292 height 20
click at [488, 209] on span "edonnelly-care-lync.com-trips-2025-01-01-2025-09-29.xlsx" at bounding box center [456, 207] width 292 height 20
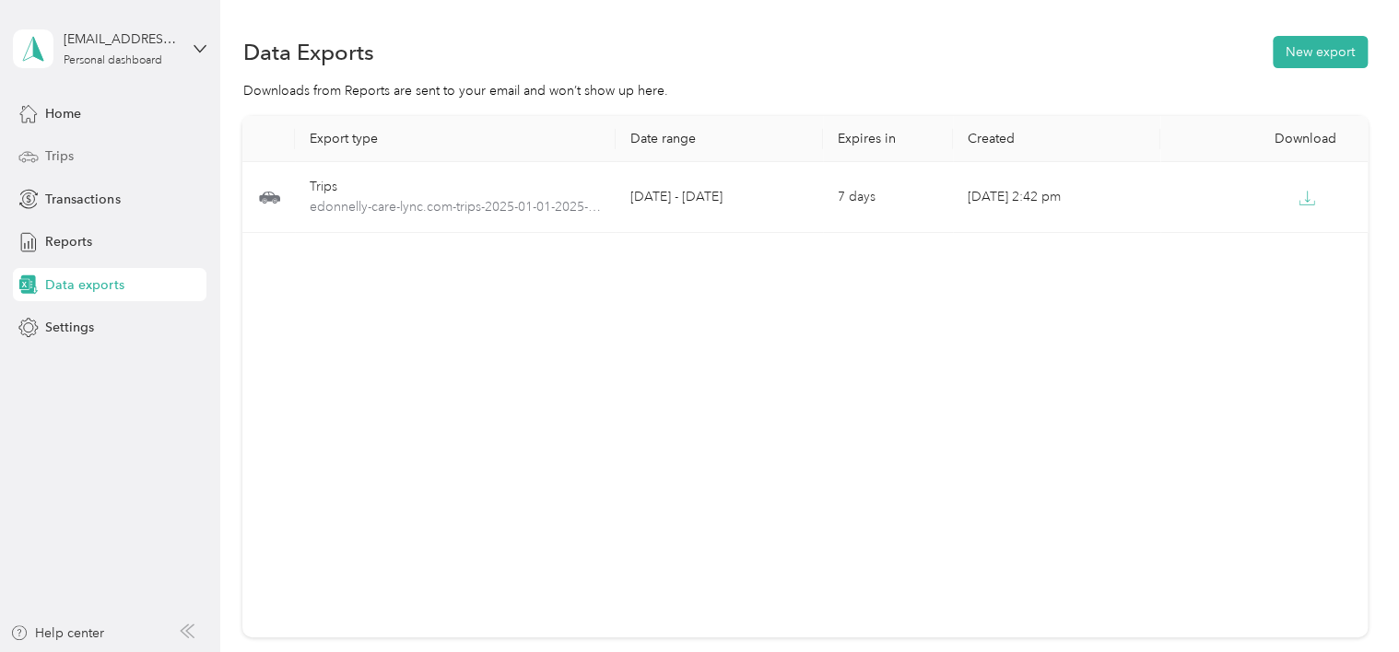
click at [62, 162] on span "Trips" at bounding box center [59, 156] width 29 height 19
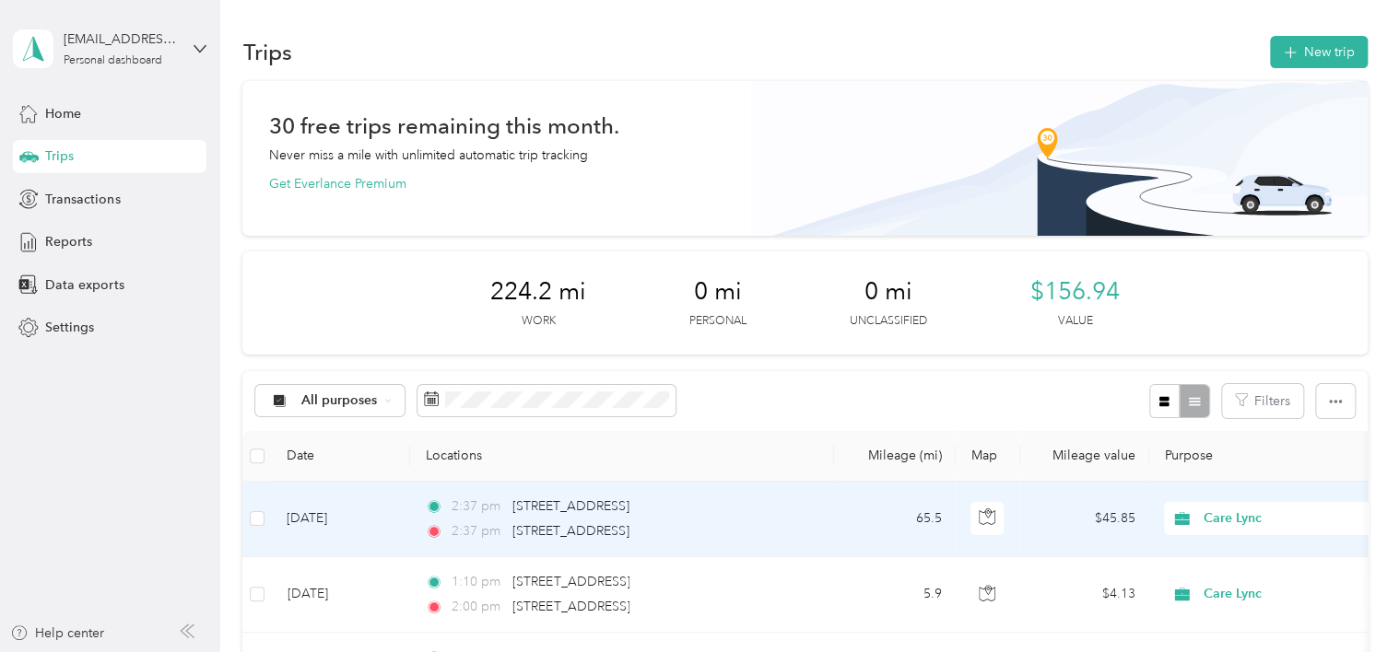
click at [877, 499] on td "65.5" at bounding box center [895, 520] width 122 height 76
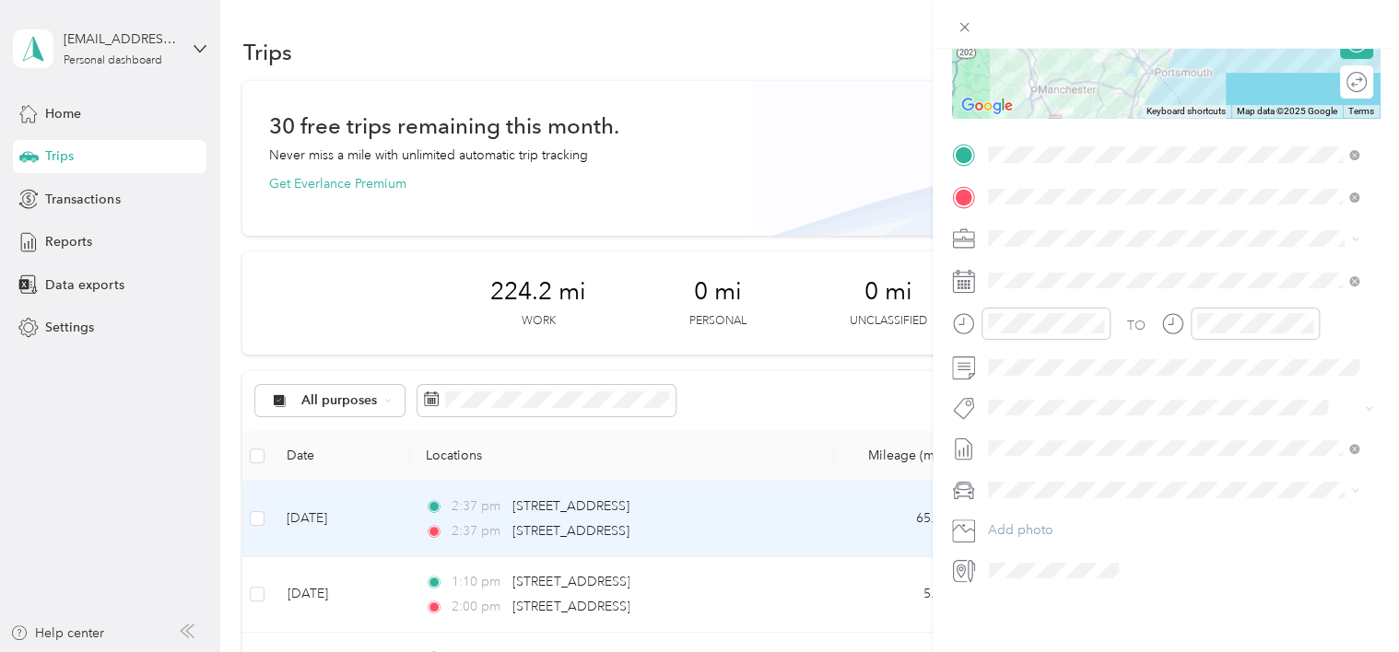
scroll to position [314, 0]
